Goal: Task Accomplishment & Management: Use online tool/utility

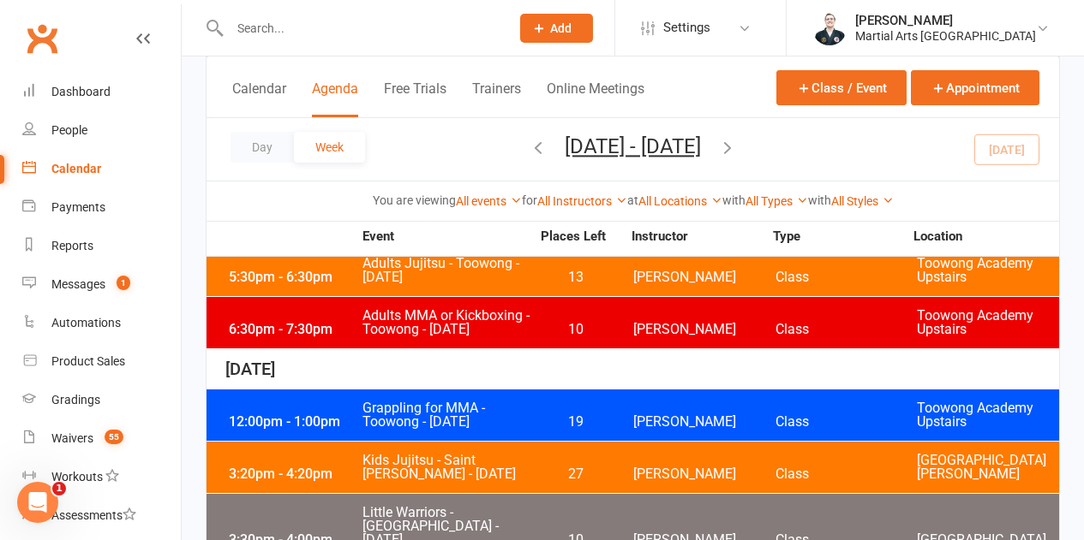
scroll to position [771, 0]
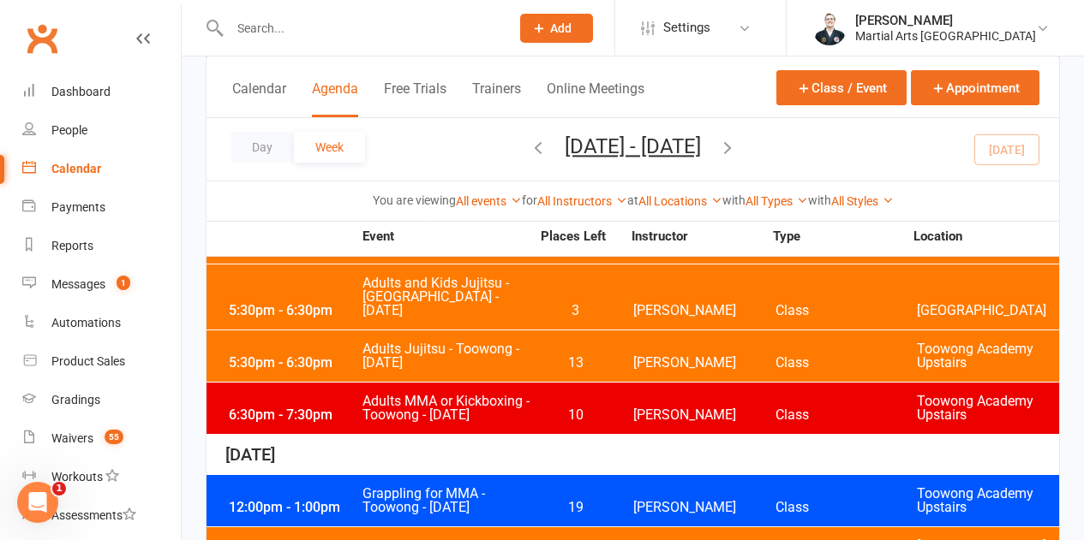
click at [499, 487] on span "Grappling for MMA - Toowong - [DATE]" at bounding box center [445, 500] width 169 height 27
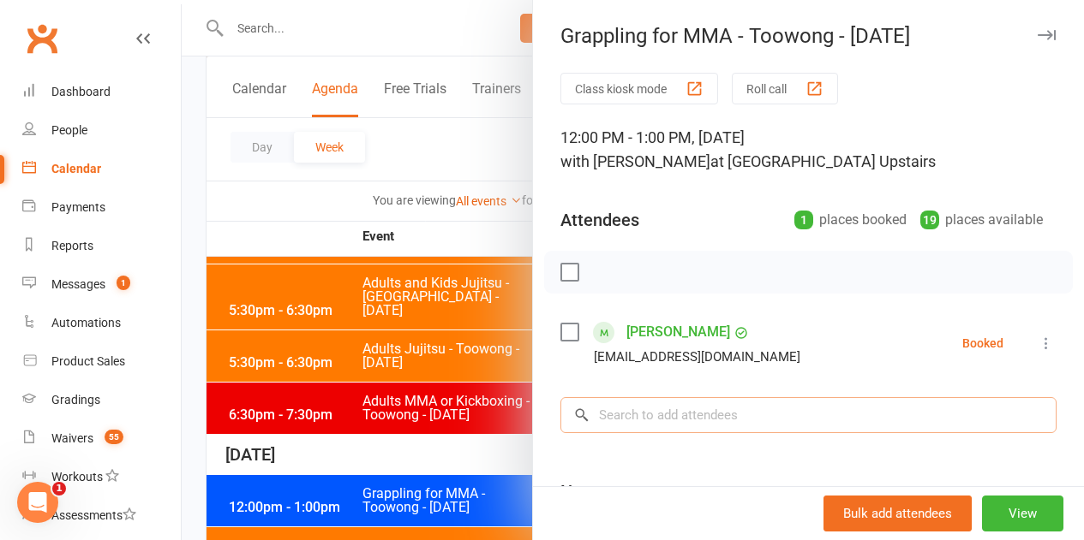
click at [718, 415] on input "search" at bounding box center [808, 415] width 496 height 36
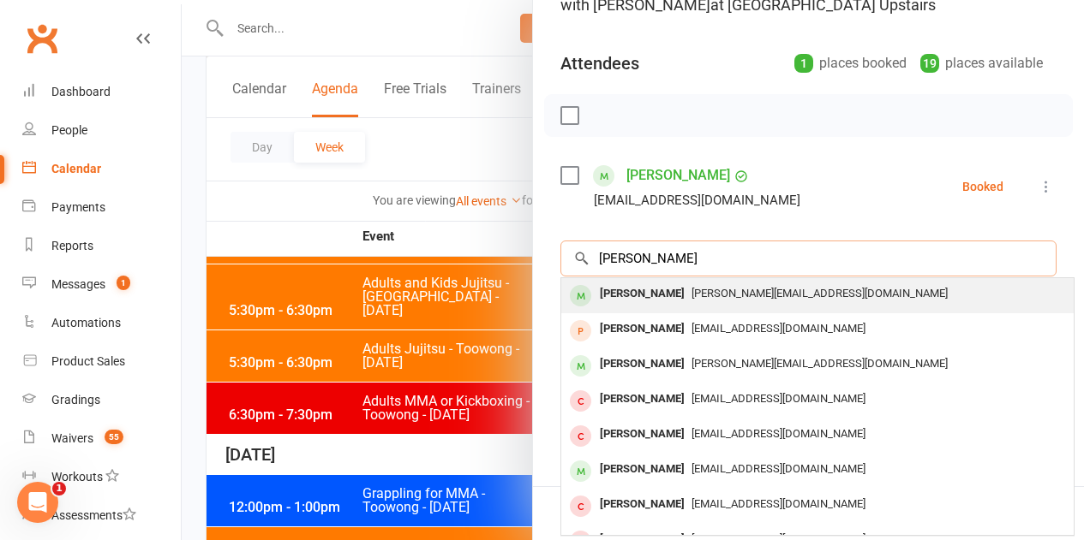
scroll to position [171, 0]
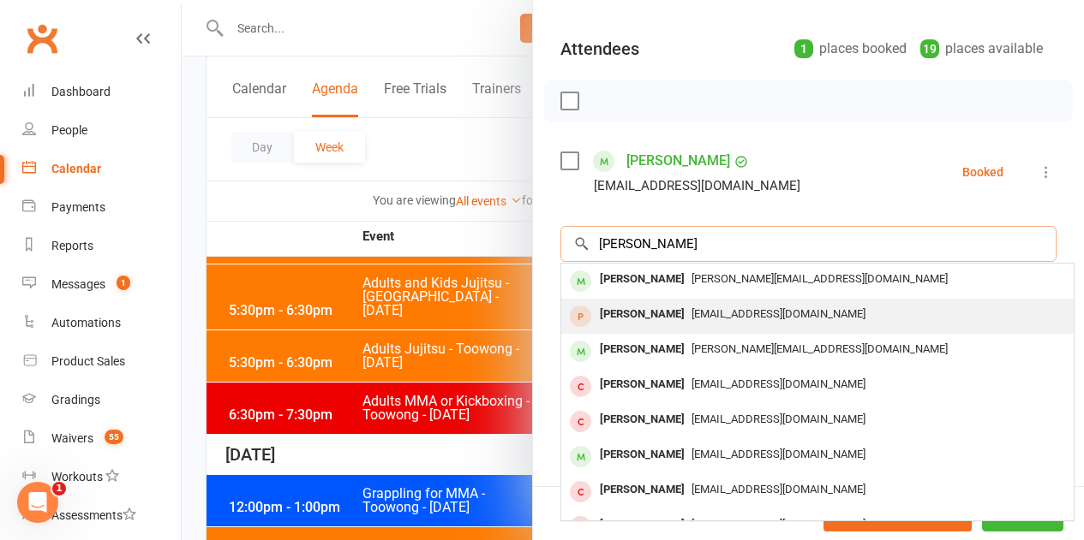
type input "[PERSON_NAME]"
click at [669, 305] on div "[EMAIL_ADDRESS][DOMAIN_NAME]" at bounding box center [817, 314] width 499 height 25
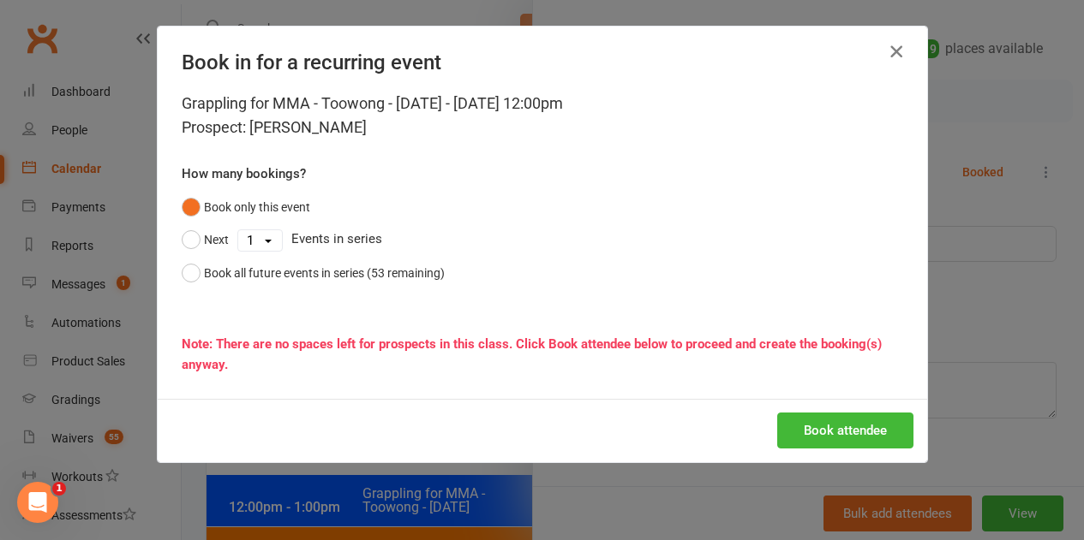
click at [894, 43] on icon "button" at bounding box center [896, 51] width 21 height 21
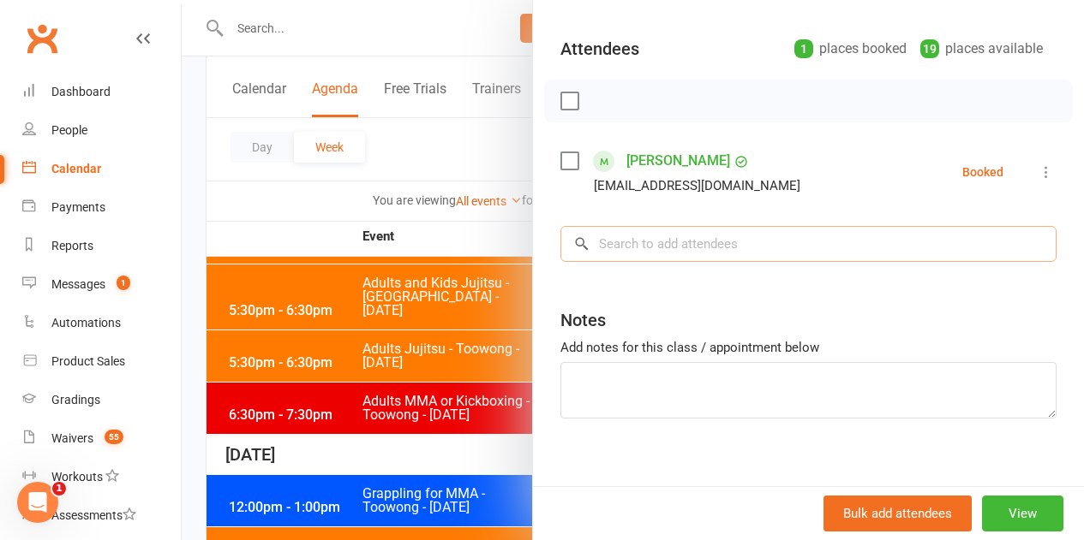
click at [683, 232] on input "search" at bounding box center [808, 244] width 496 height 36
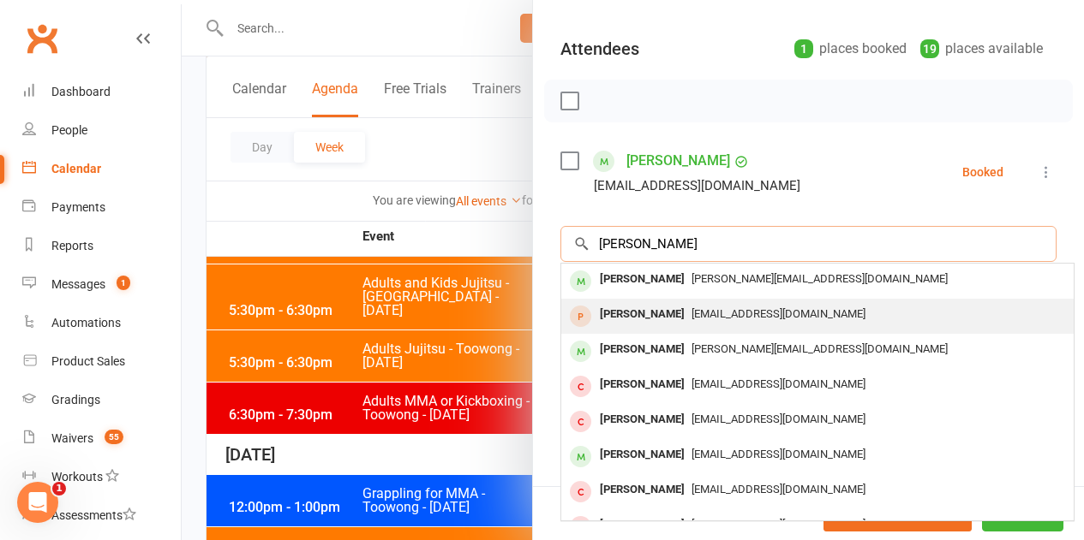
type input "[PERSON_NAME]"
click at [642, 320] on div "[PERSON_NAME]" at bounding box center [642, 314] width 99 height 25
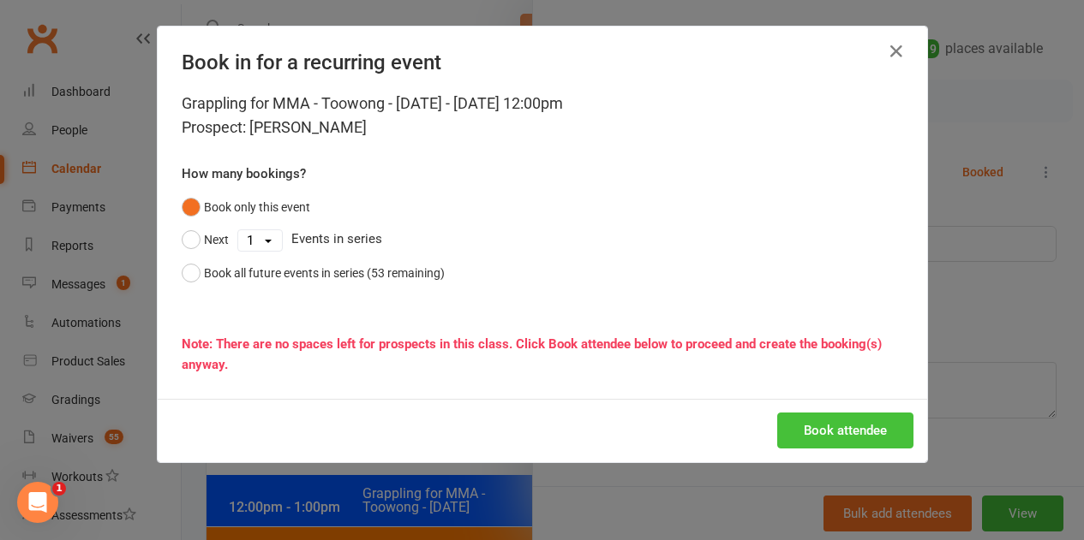
click at [834, 439] on button "Book attendee" at bounding box center [845, 431] width 136 height 36
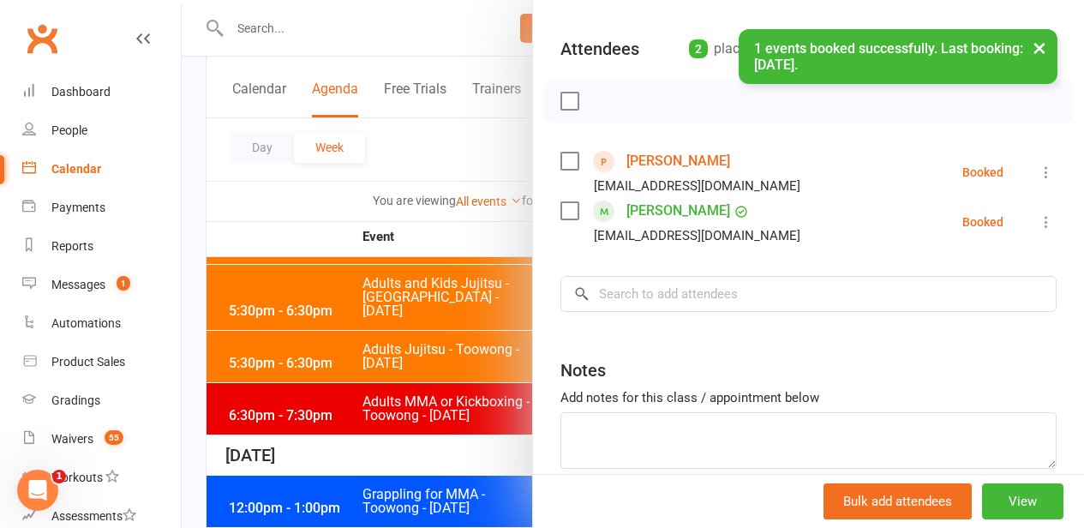
click at [562, 156] on label at bounding box center [568, 160] width 17 height 17
click at [603, 105] on icon "button" at bounding box center [607, 101] width 19 height 19
click at [663, 157] on link "[PERSON_NAME]" at bounding box center [678, 160] width 104 height 27
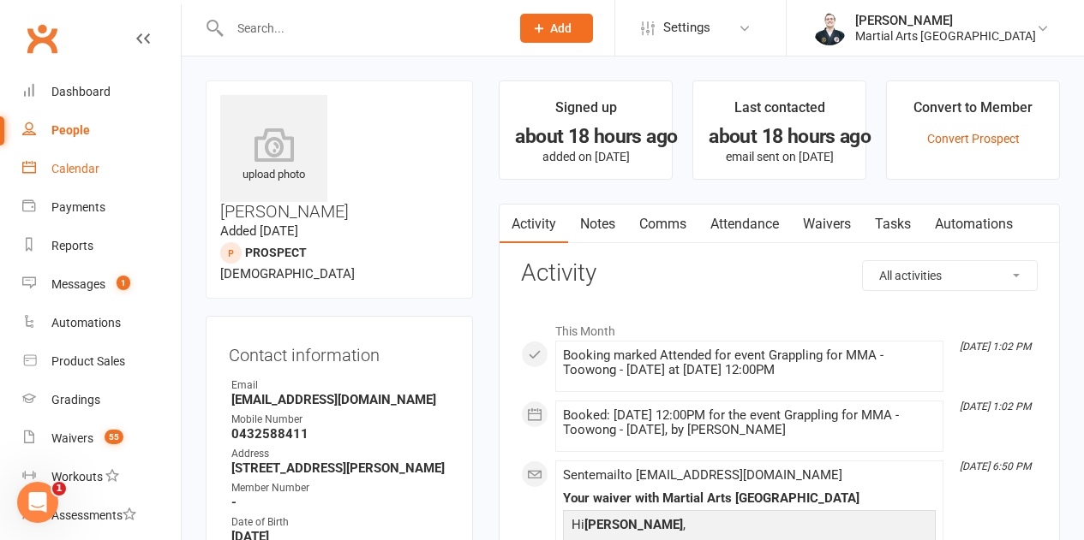
click at [83, 160] on link "Calendar" at bounding box center [101, 169] width 158 height 39
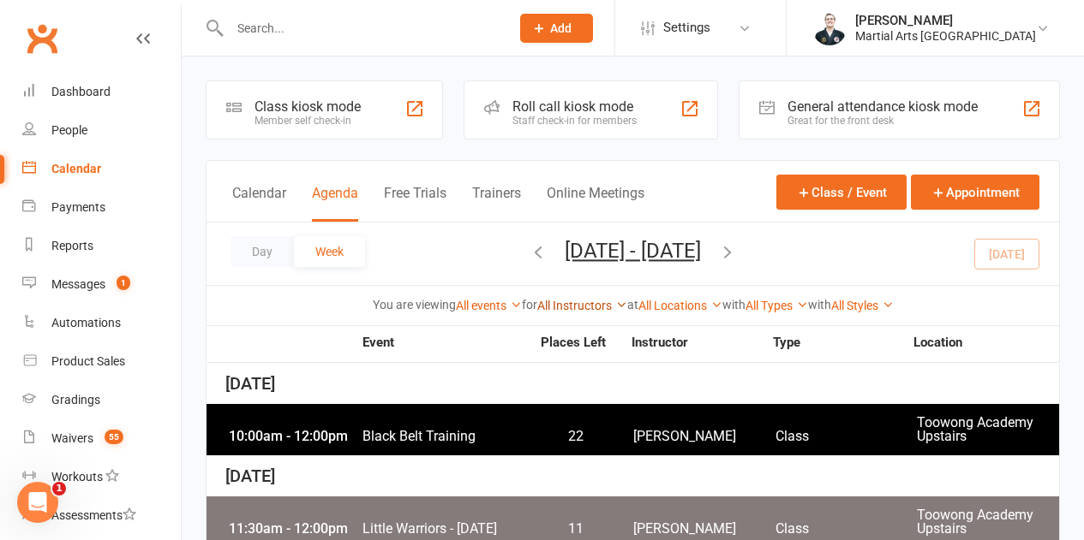
click at [601, 305] on link "All Instructors" at bounding box center [582, 306] width 90 height 14
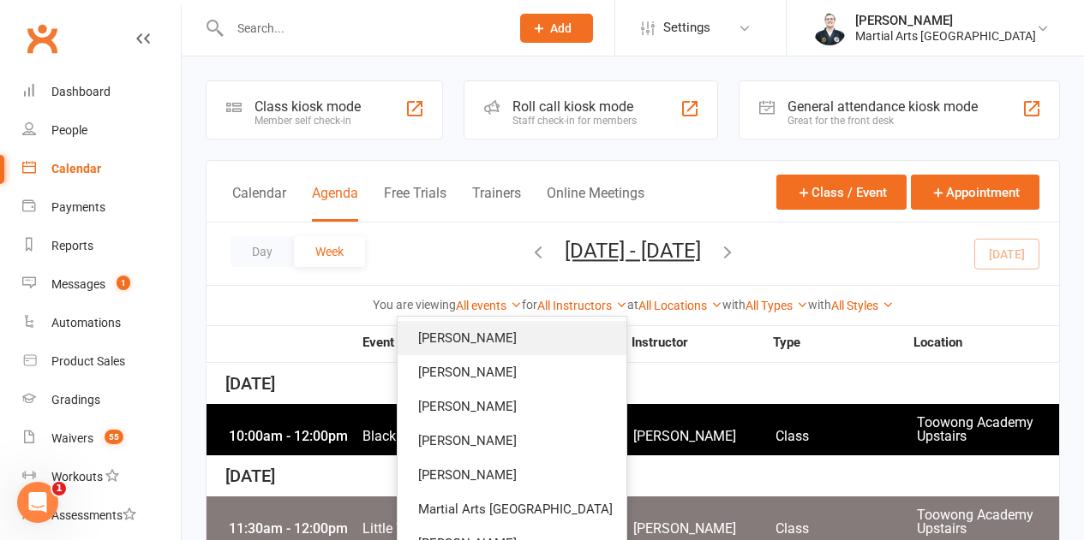
click at [546, 323] on link "[PERSON_NAME]" at bounding box center [511, 338] width 229 height 34
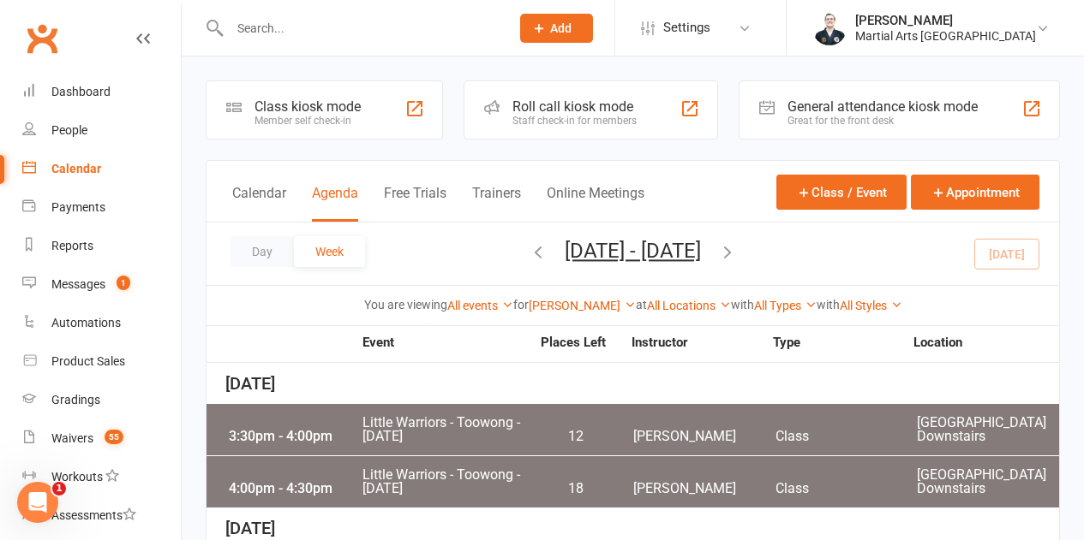
click at [547, 420] on div "3:30pm - 4:00pm Little Warriors - [GEOGRAPHIC_DATA] - [DATE] 12 [PERSON_NAME] C…" at bounding box center [632, 429] width 852 height 51
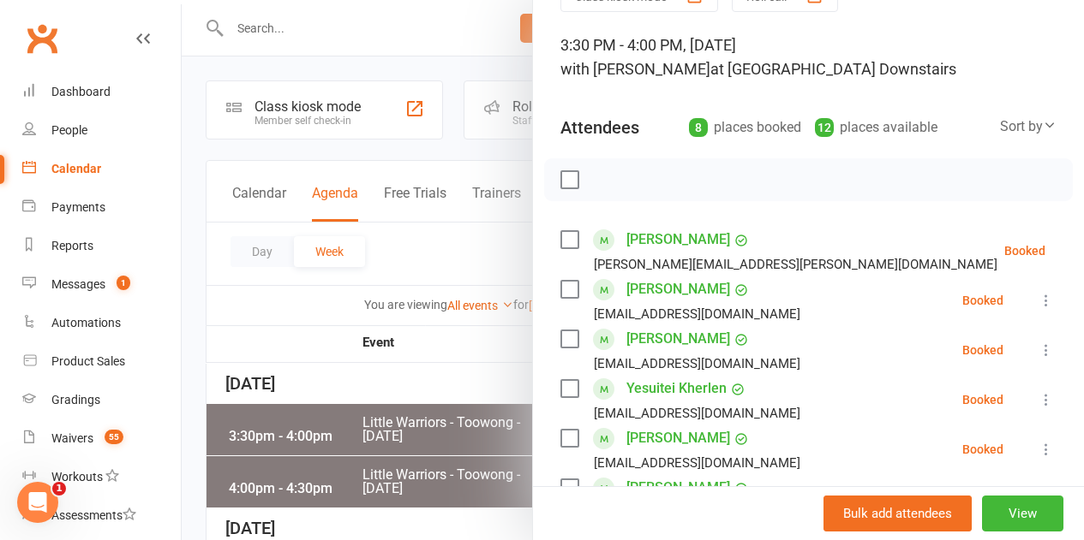
scroll to position [86, 0]
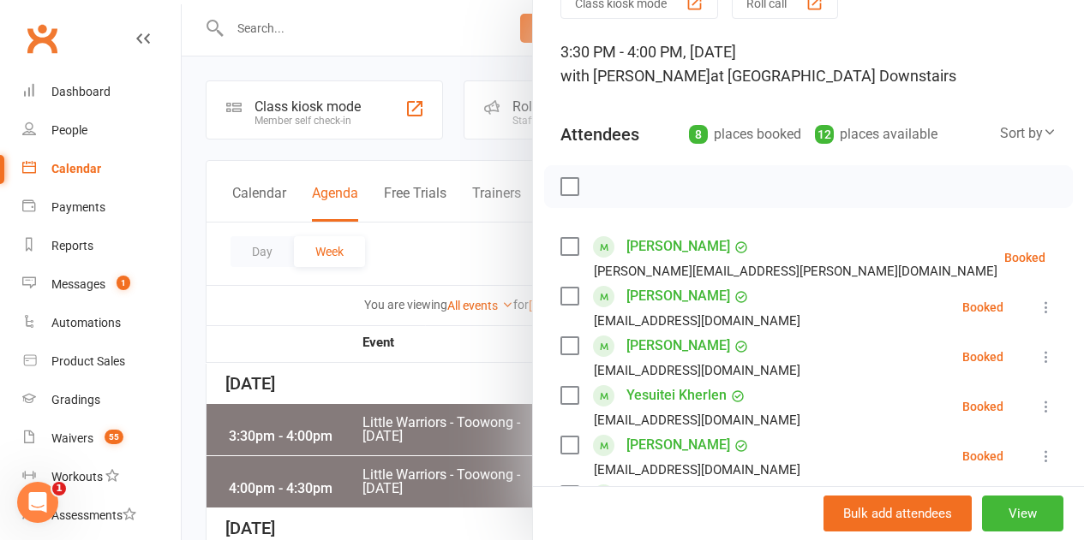
click at [450, 397] on div at bounding box center [633, 270] width 902 height 540
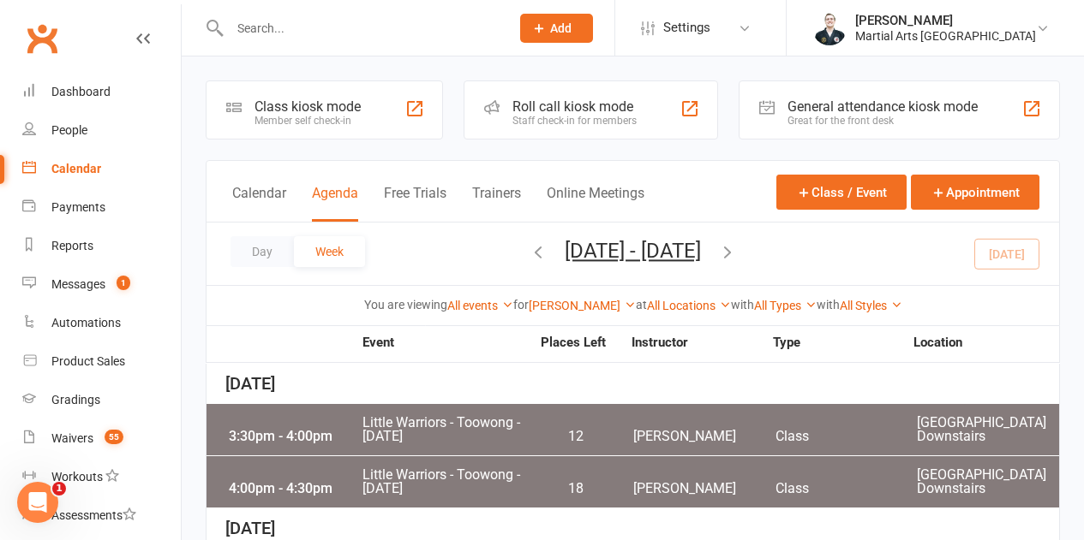
click at [476, 469] on span "Little Warriors - Toowong - [DATE]" at bounding box center [445, 482] width 169 height 27
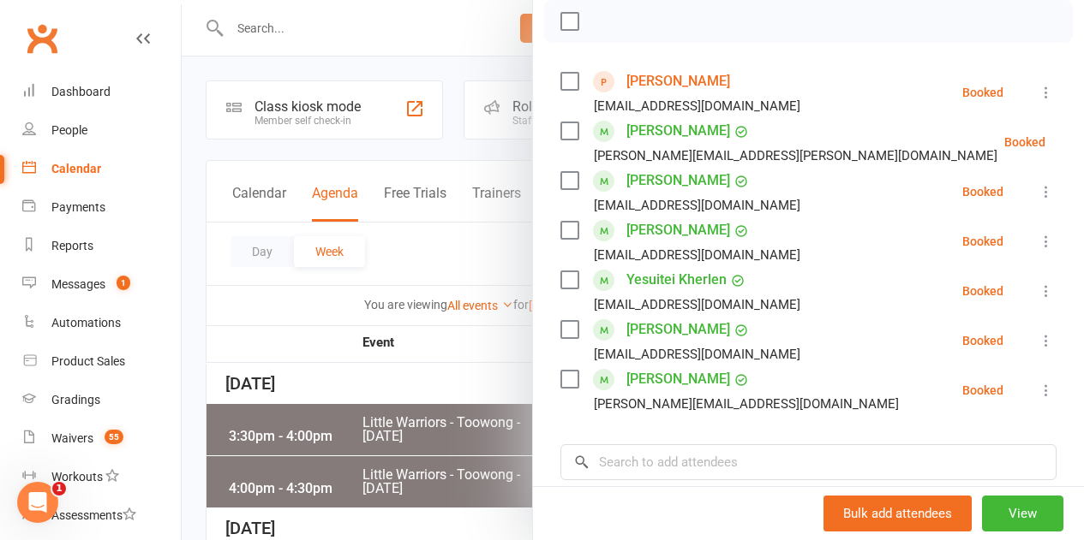
scroll to position [257, 0]
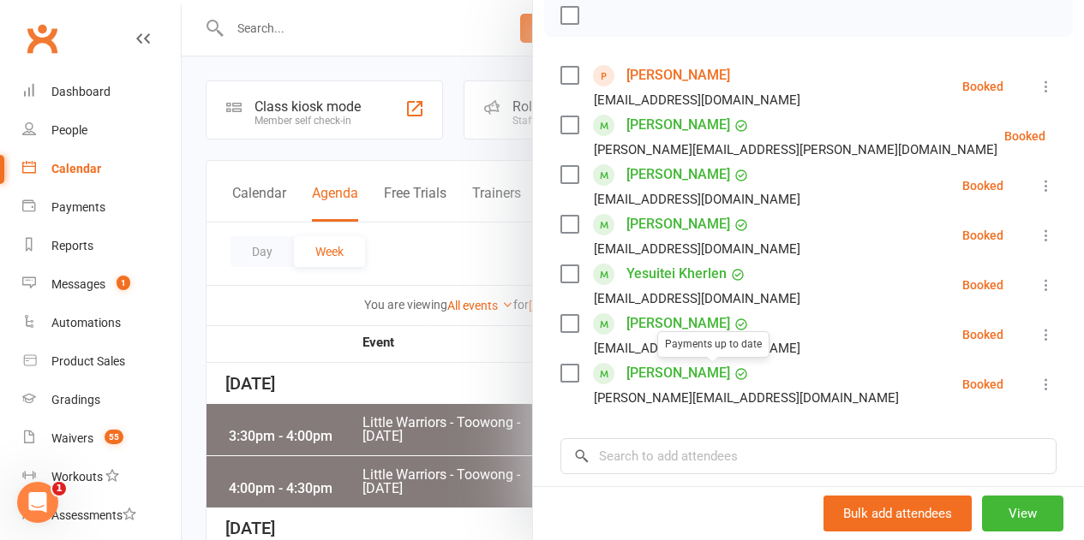
click at [463, 353] on div at bounding box center [633, 270] width 902 height 540
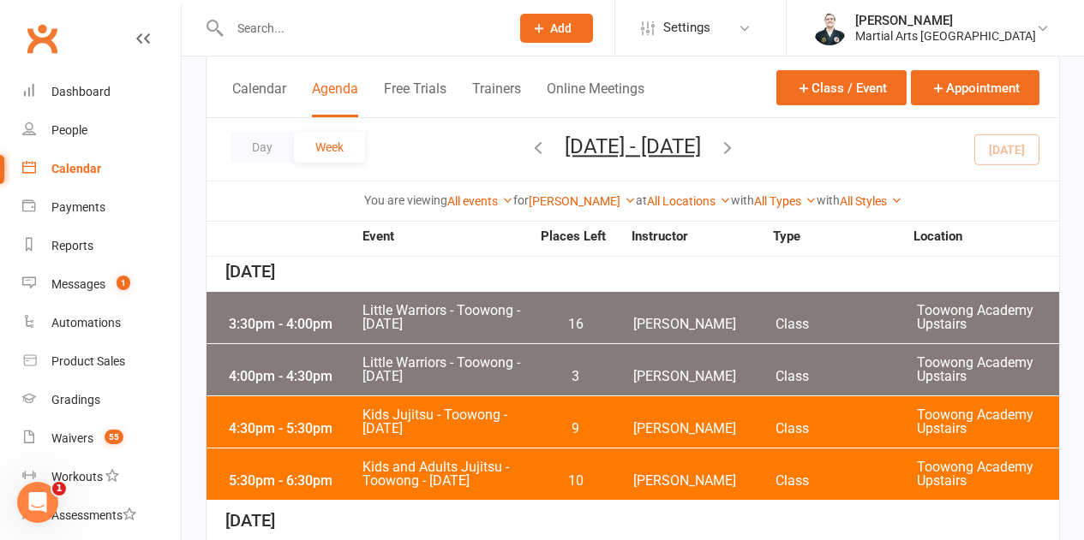
click at [528, 322] on span "Little Warriors - Toowong - [DATE]" at bounding box center [445, 317] width 169 height 27
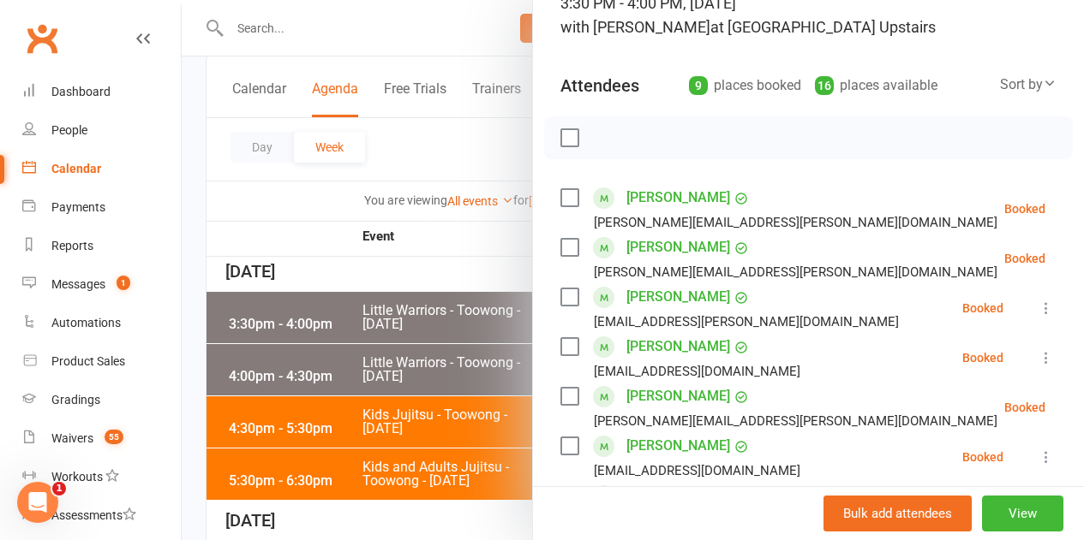
scroll to position [343, 0]
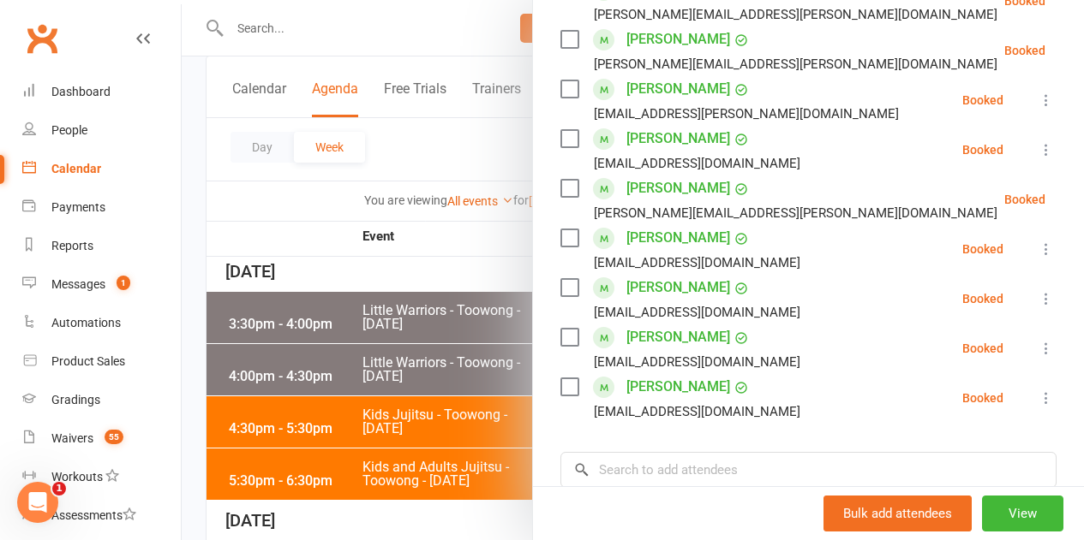
click at [445, 350] on div at bounding box center [633, 270] width 902 height 540
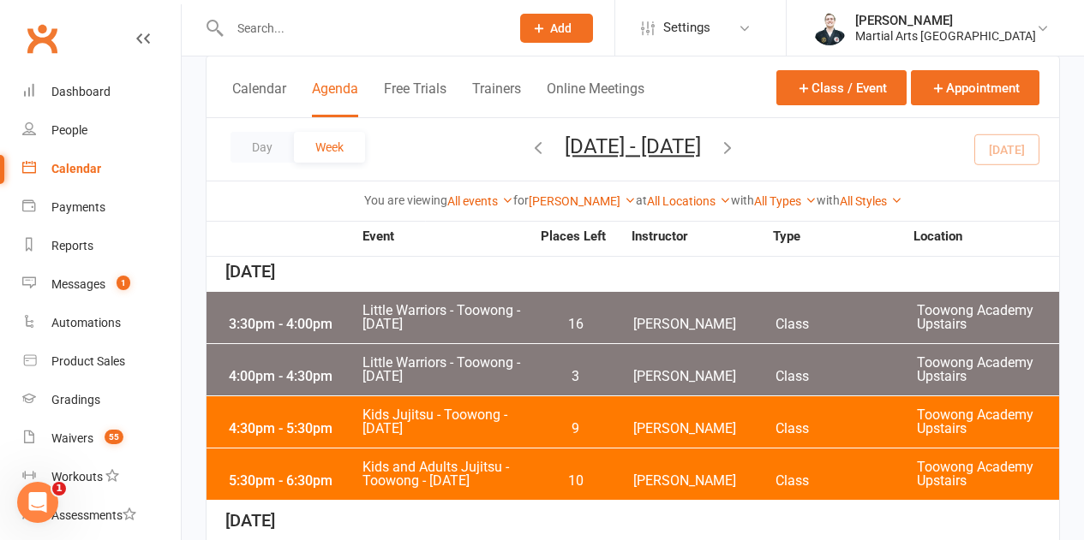
click at [534, 368] on div "4:00pm - 4:30pm Little Warriors - Toowong - [DATE] 3 [PERSON_NAME] Class [GEOGR…" at bounding box center [632, 369] width 852 height 51
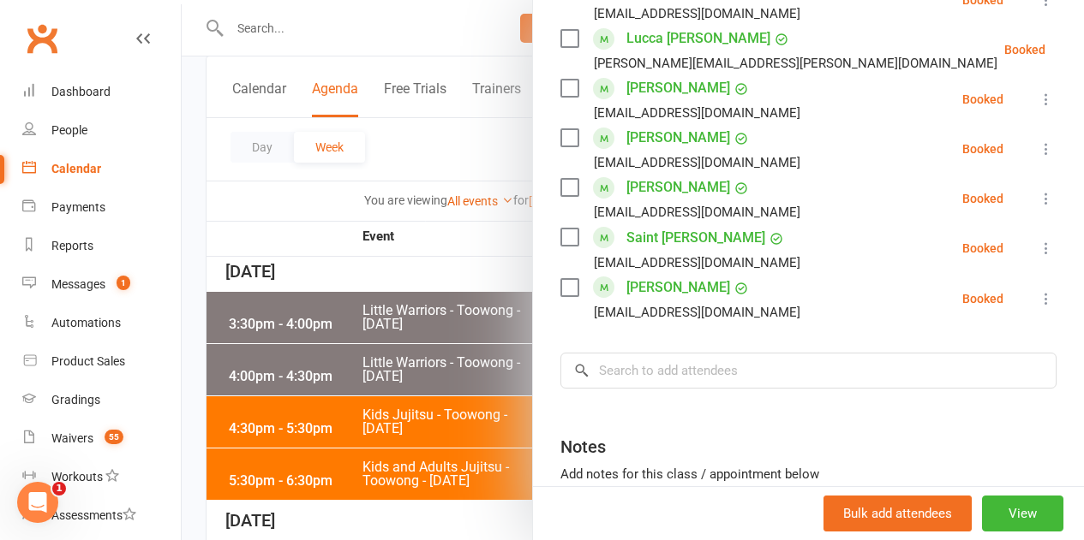
scroll to position [857, 0]
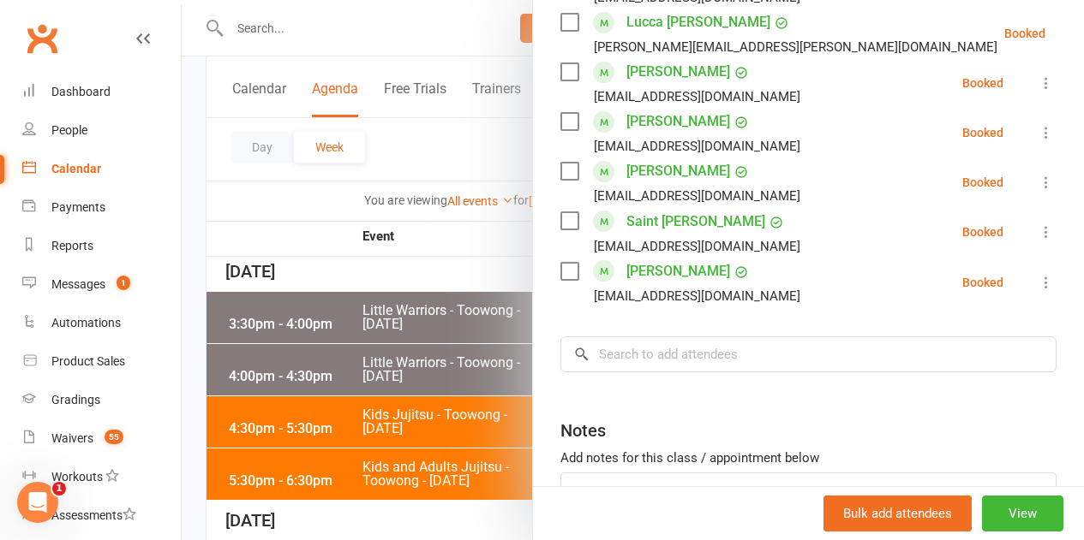
click at [323, 396] on div at bounding box center [633, 270] width 902 height 540
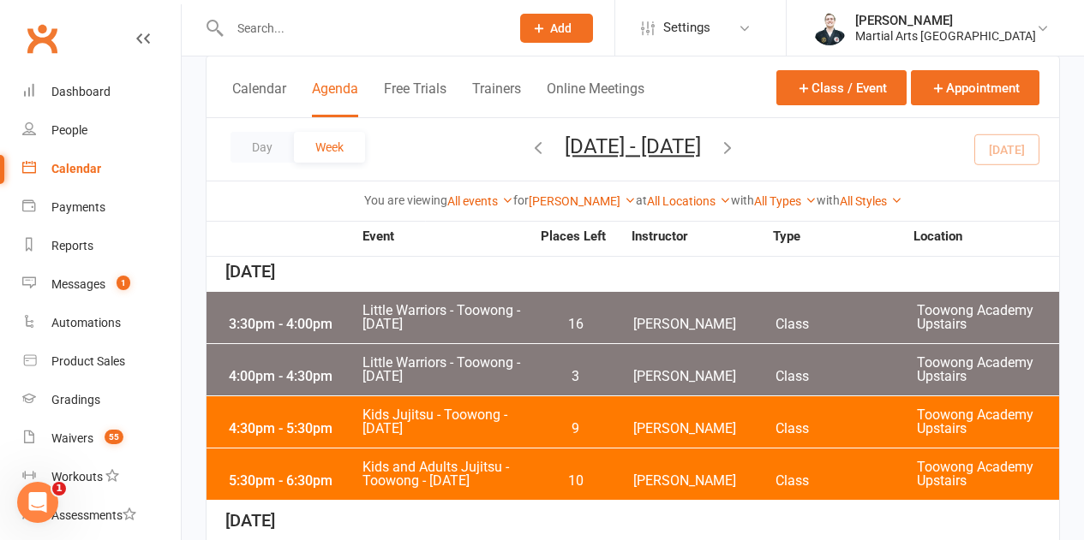
click at [530, 420] on span "Kids Jujitsu - Toowong - [DATE]" at bounding box center [445, 422] width 169 height 27
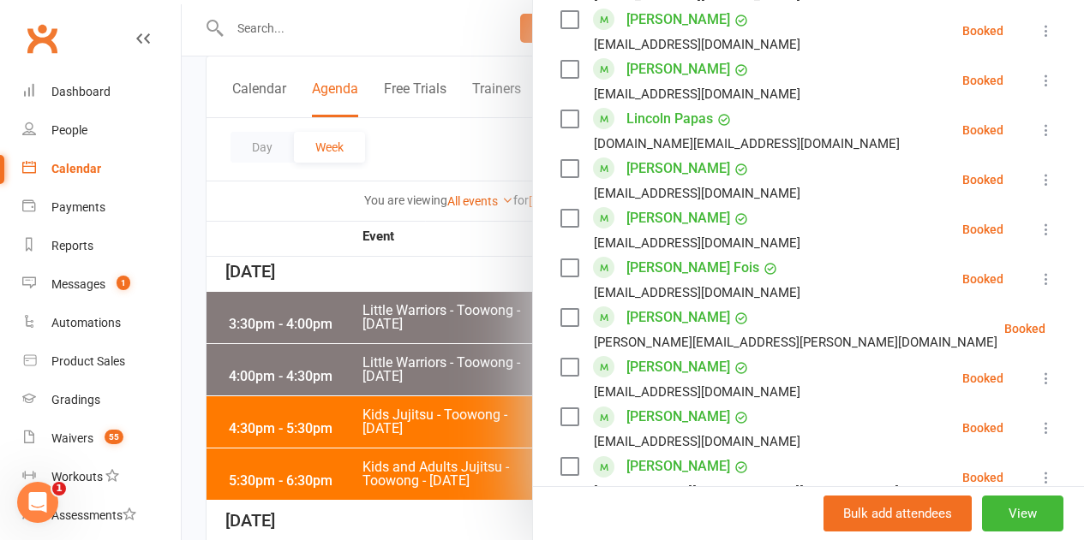
scroll to position [1884, 0]
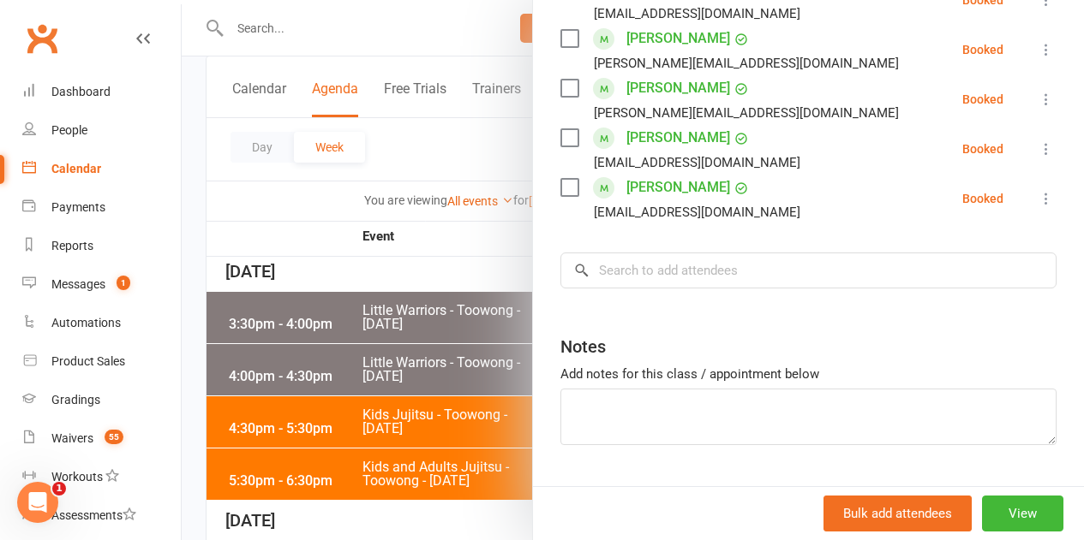
click at [408, 356] on div at bounding box center [633, 270] width 902 height 540
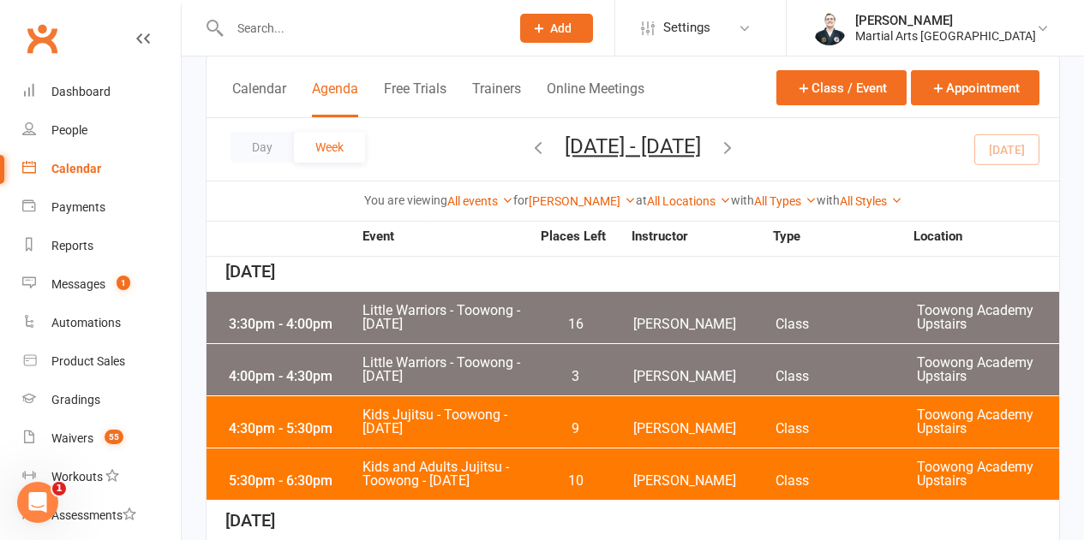
click at [532, 477] on span "10" at bounding box center [575, 482] width 90 height 14
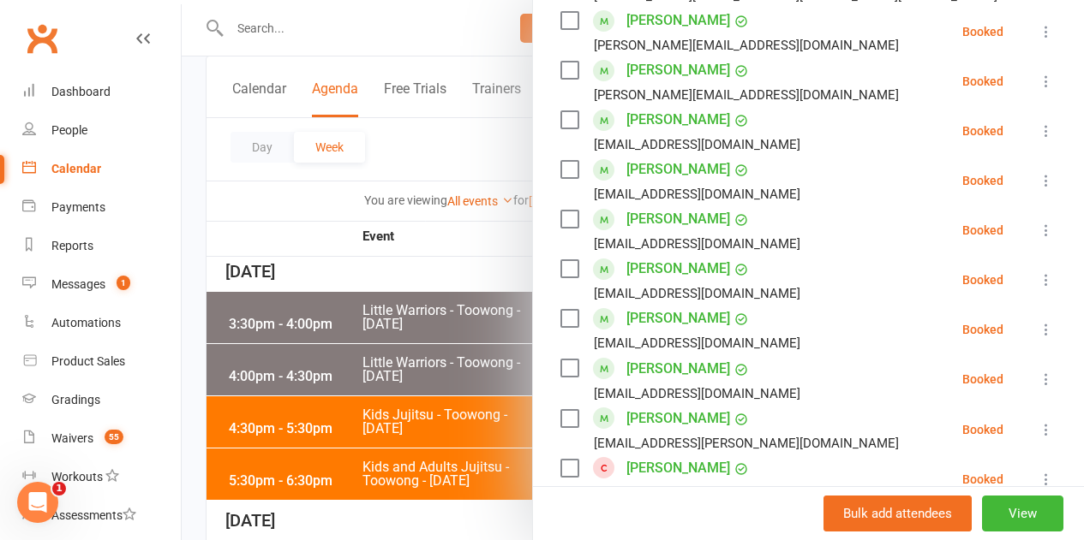
scroll to position [1028, 0]
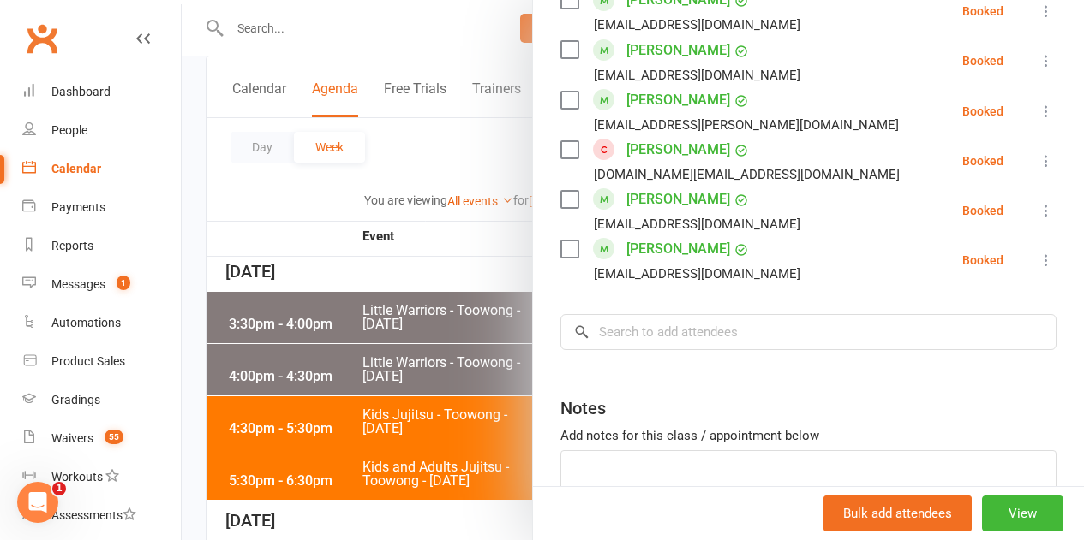
click at [484, 374] on div at bounding box center [633, 270] width 902 height 540
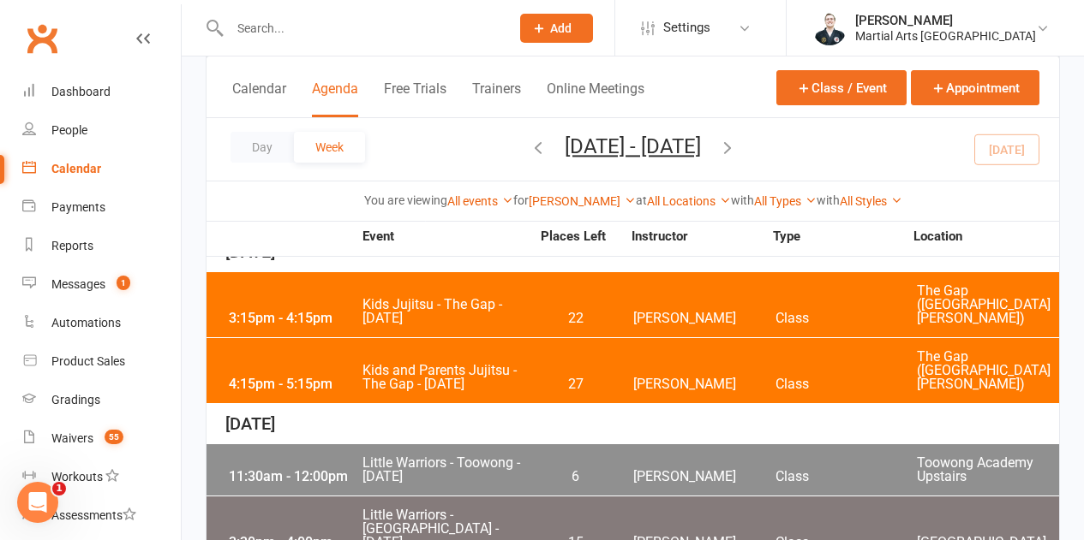
scroll to position [428, 0]
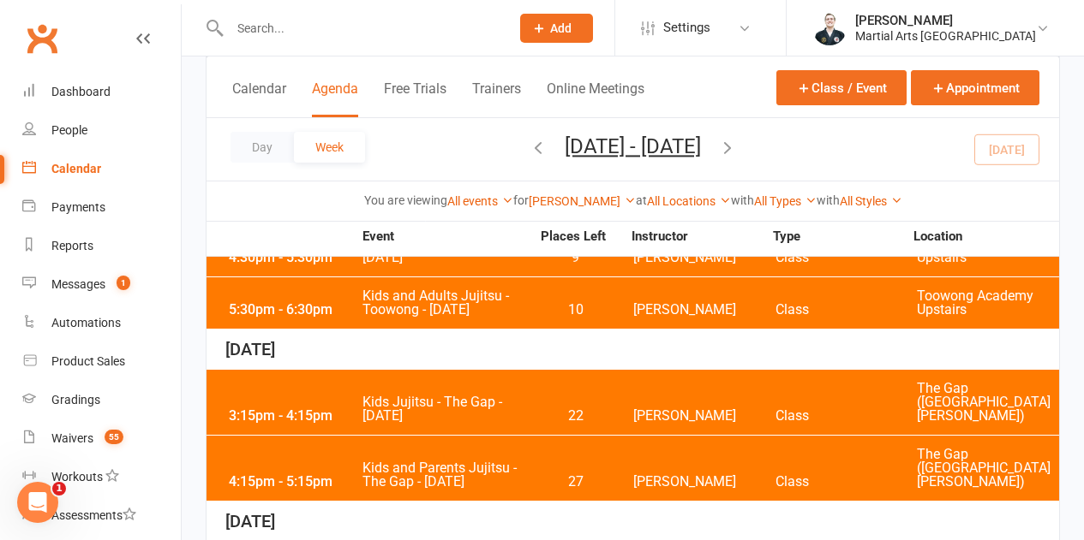
click at [535, 389] on div "3:15pm - 4:15pm Kids Jujitsu - [GEOGRAPHIC_DATA] - [DATE] 22 [PERSON_NAME] Clas…" at bounding box center [632, 402] width 852 height 65
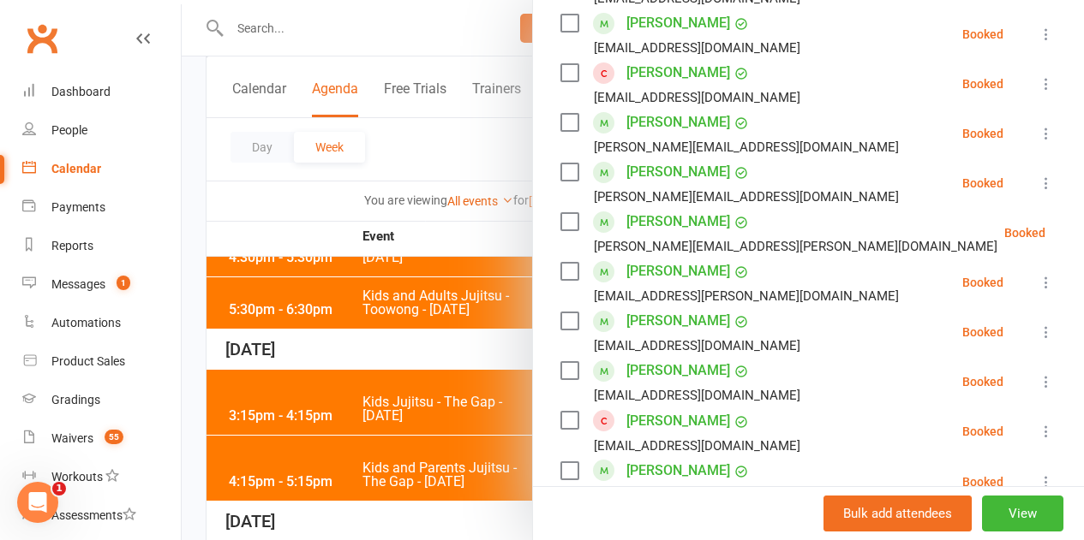
scroll to position [942, 0]
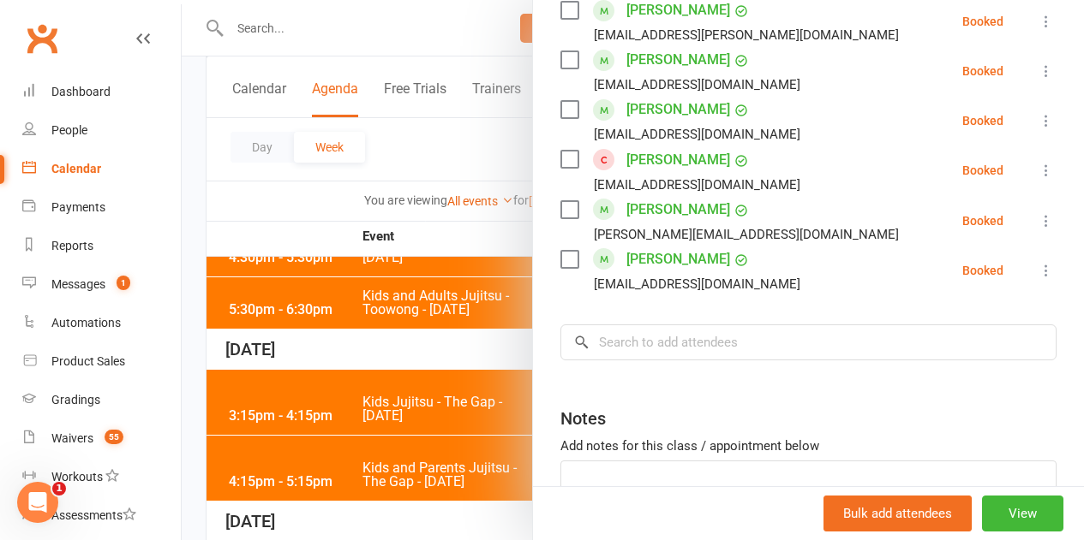
drag, startPoint x: 409, startPoint y: 369, endPoint x: 529, endPoint y: 400, distance: 124.6
click at [409, 368] on div at bounding box center [633, 270] width 902 height 540
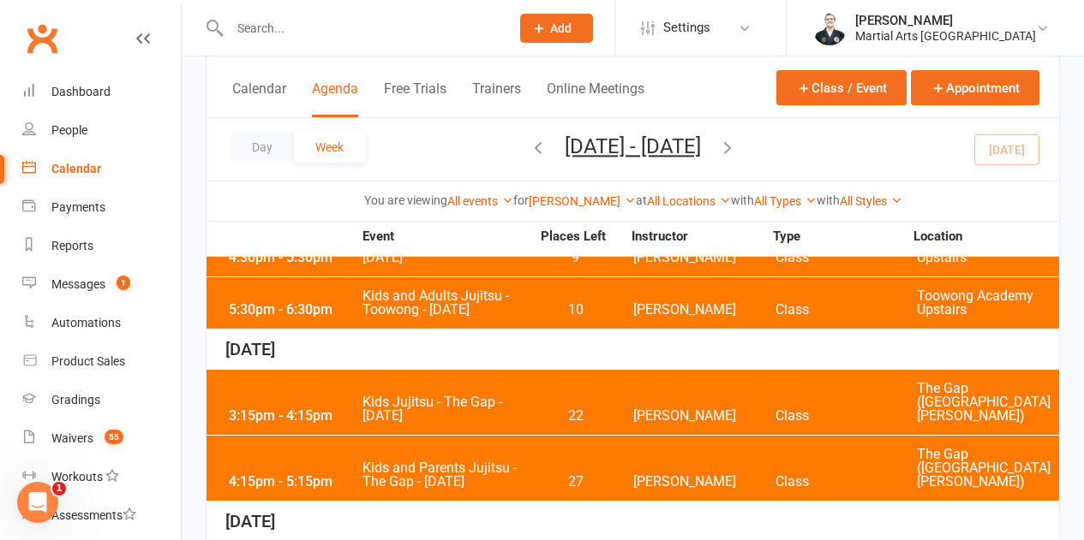
click at [526, 462] on span "Kids and Parents Jujitsu - The Gap - [DATE]" at bounding box center [445, 475] width 169 height 27
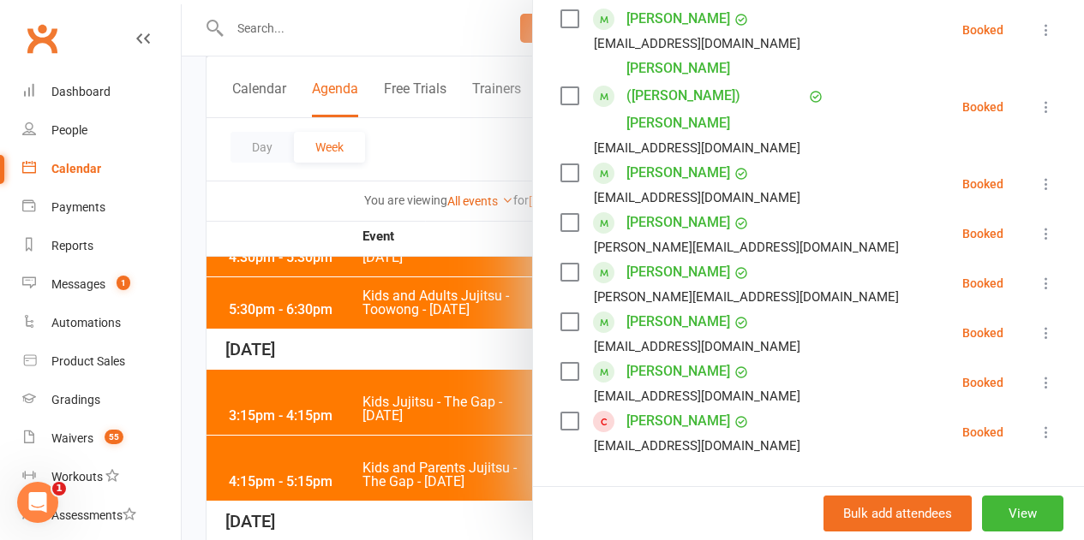
scroll to position [771, 0]
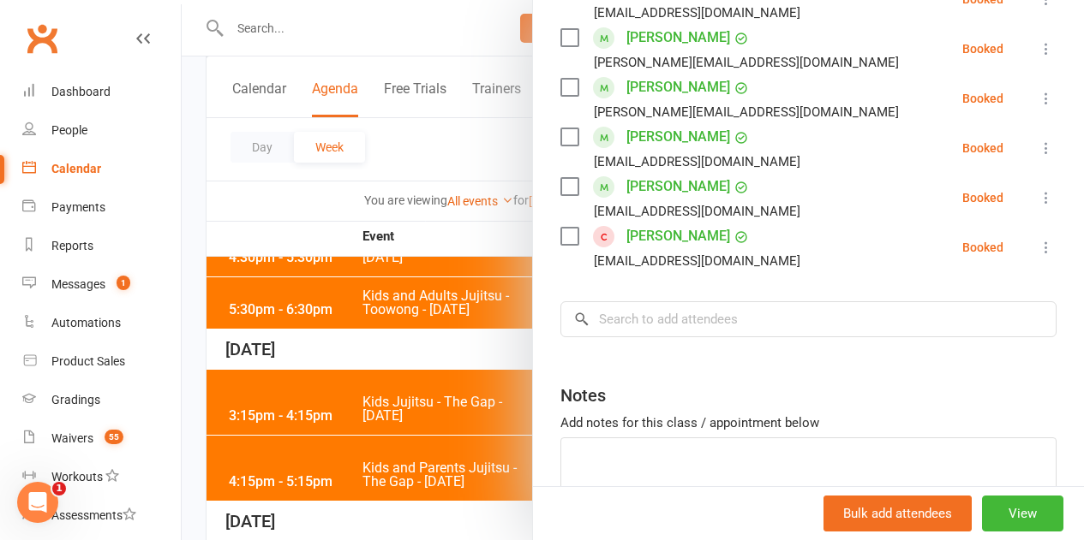
drag, startPoint x: 397, startPoint y: 288, endPoint x: 504, endPoint y: 290, distance: 107.1
click at [397, 288] on div at bounding box center [633, 270] width 902 height 540
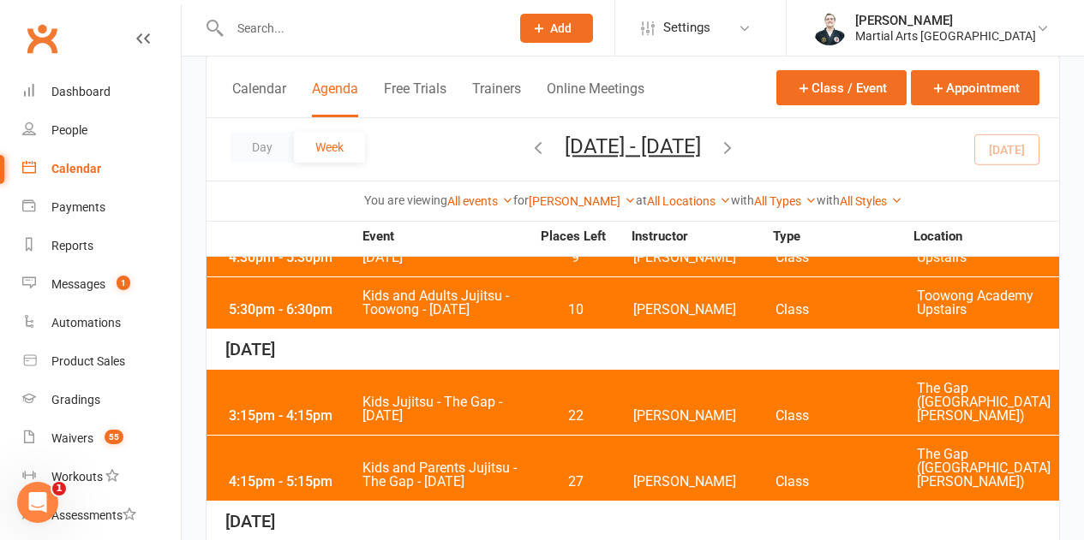
click at [528, 145] on icon "button" at bounding box center [537, 147] width 19 height 19
click at [514, 462] on span "Kids and Parents Jujitsu - The Gap - [DATE]" at bounding box center [445, 475] width 169 height 27
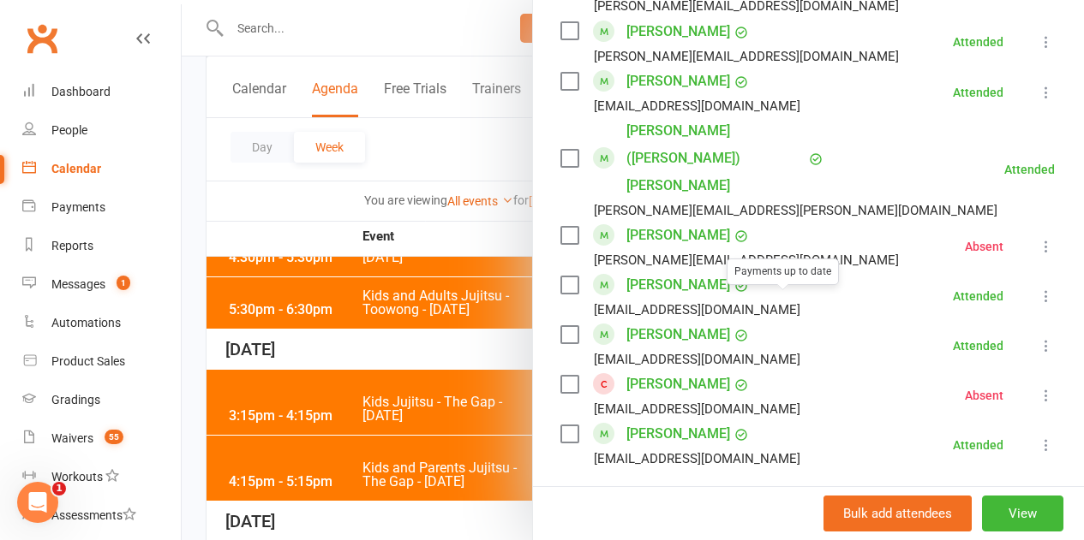
scroll to position [1199, 0]
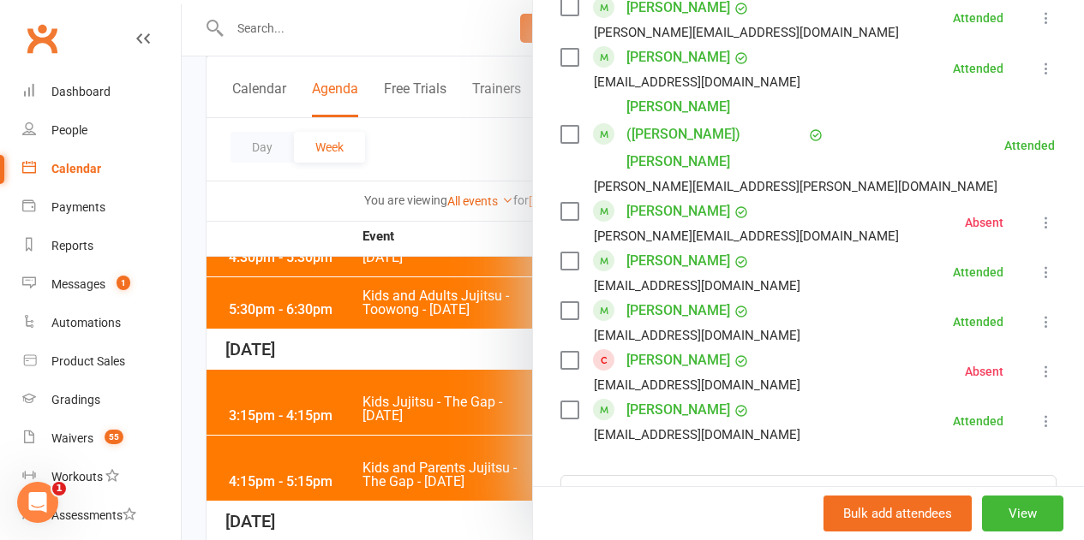
drag, startPoint x: 391, startPoint y: 386, endPoint x: 607, endPoint y: 392, distance: 215.9
click at [397, 386] on div at bounding box center [633, 270] width 902 height 540
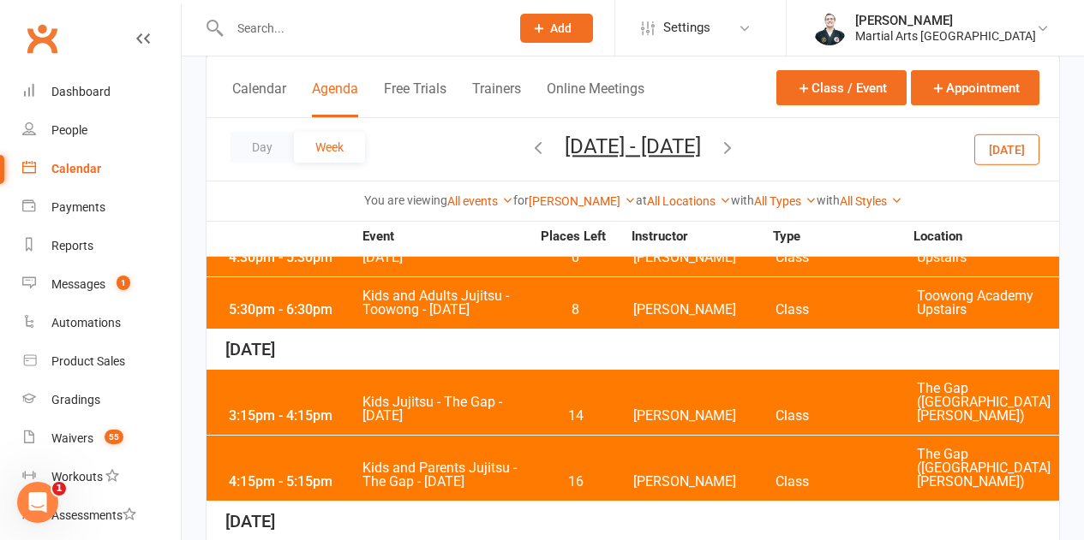
click at [602, 385] on div "3:15pm - 4:15pm Kids Jujitsu - The Gap - [DATE] 14 [PERSON_NAME] Class The Gap …" at bounding box center [632, 402] width 852 height 65
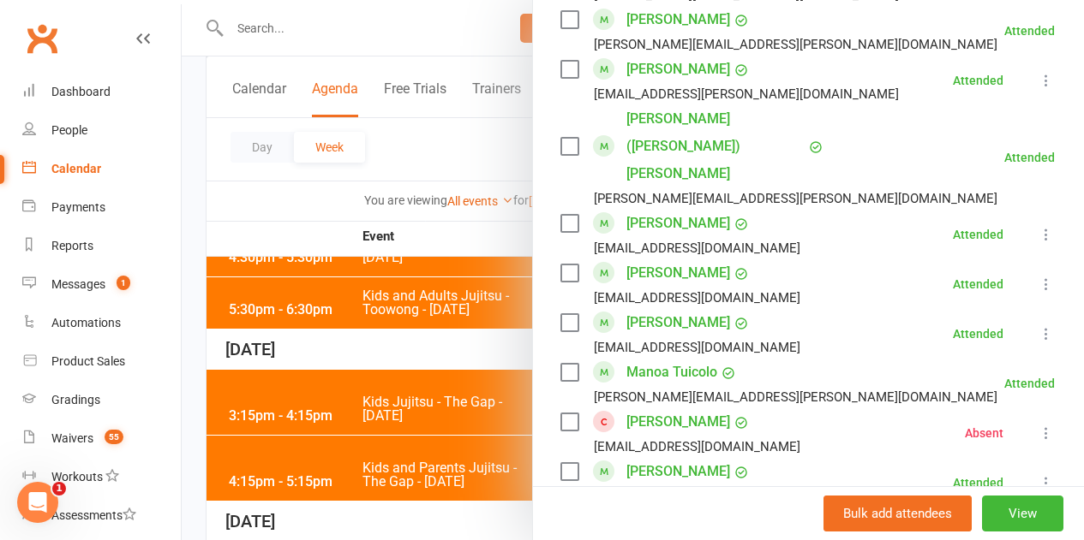
scroll to position [1285, 0]
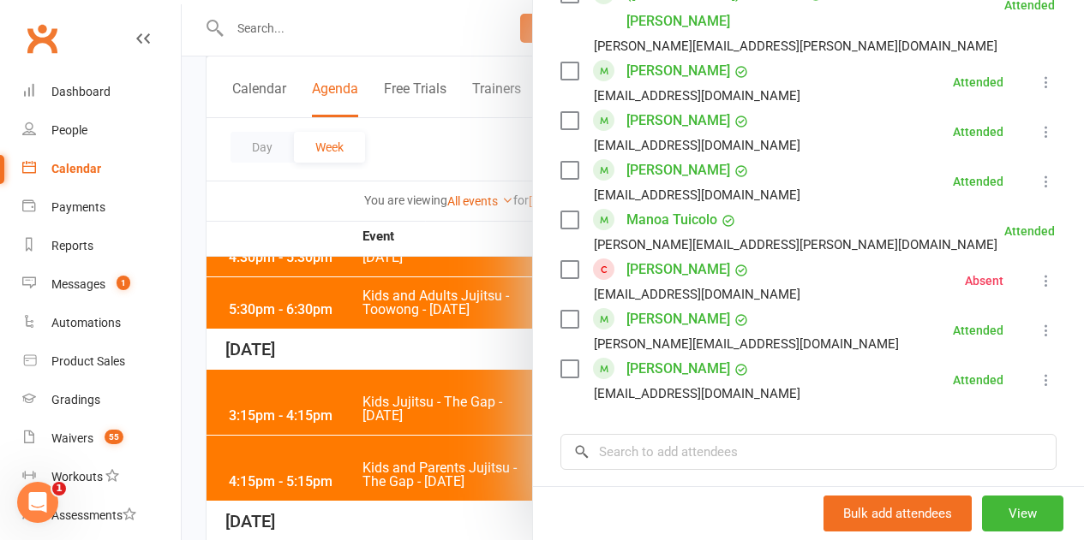
click at [459, 344] on div at bounding box center [633, 270] width 902 height 540
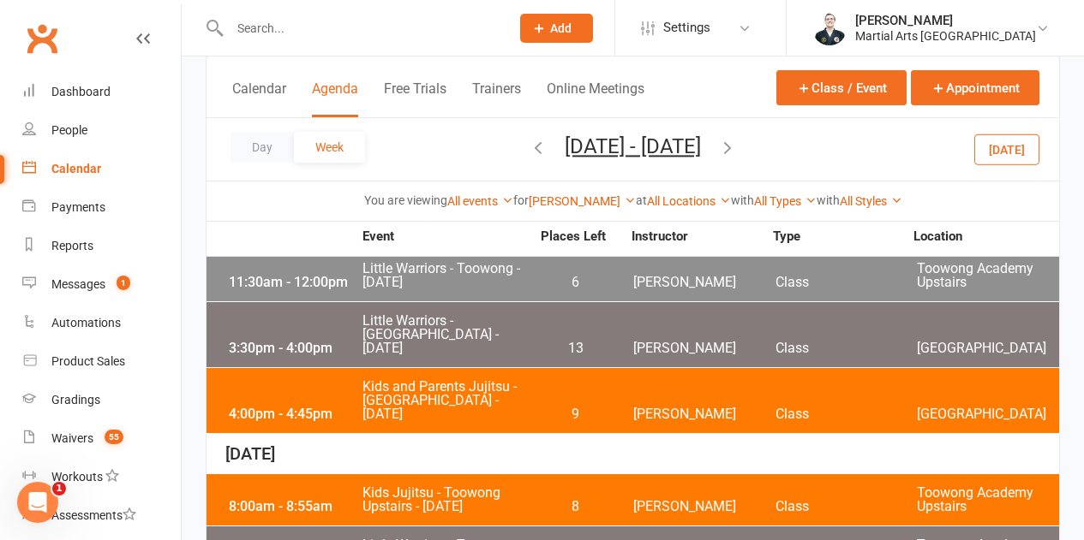
scroll to position [887, 0]
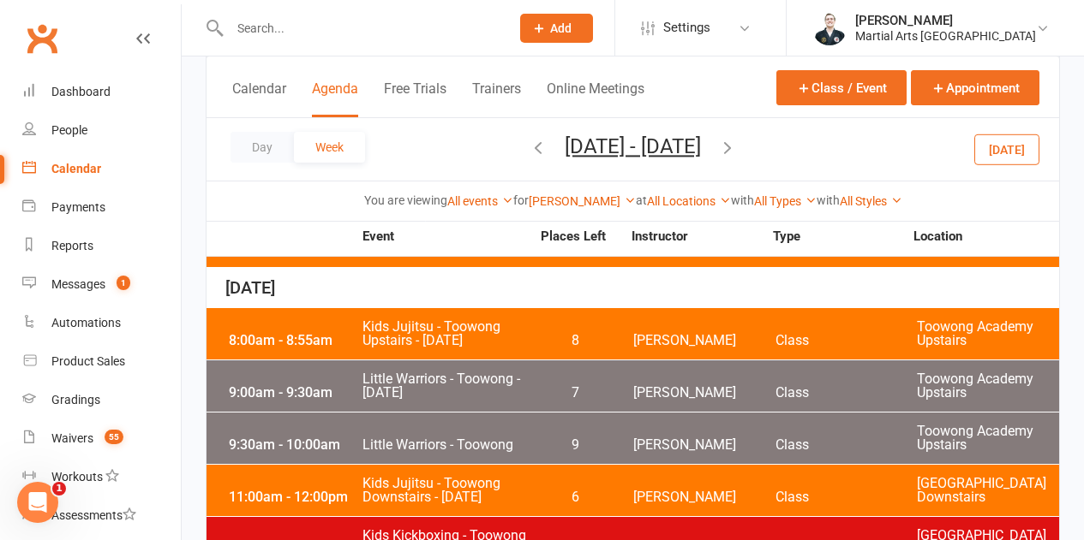
click at [536, 517] on div "12:00pm - 1:00pm Kids Kickboxing - Toowong - [DATE] 23 [PERSON_NAME] Class [GEO…" at bounding box center [632, 542] width 852 height 51
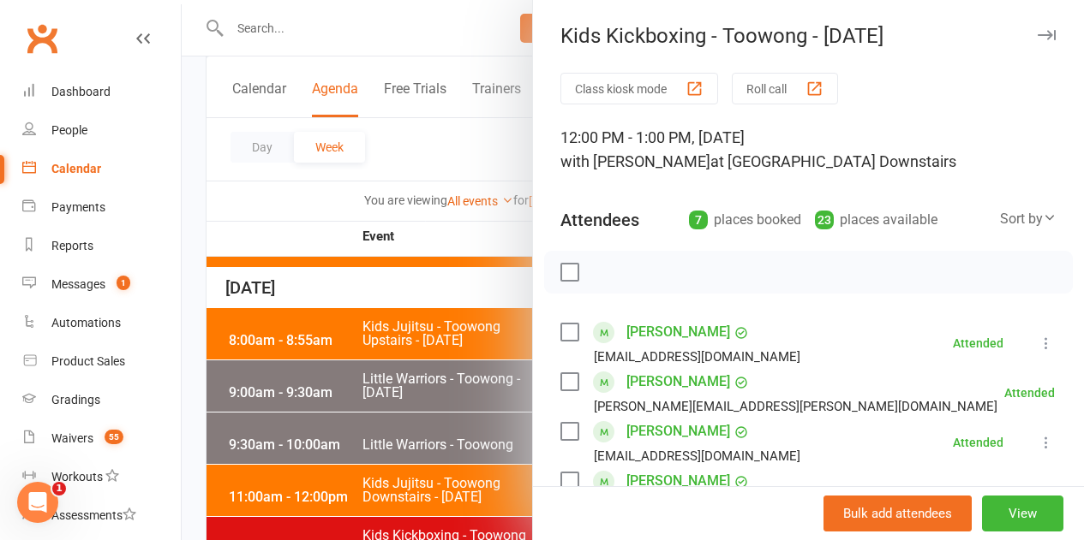
click at [462, 379] on div at bounding box center [633, 270] width 902 height 540
